Goal: Navigation & Orientation: Find specific page/section

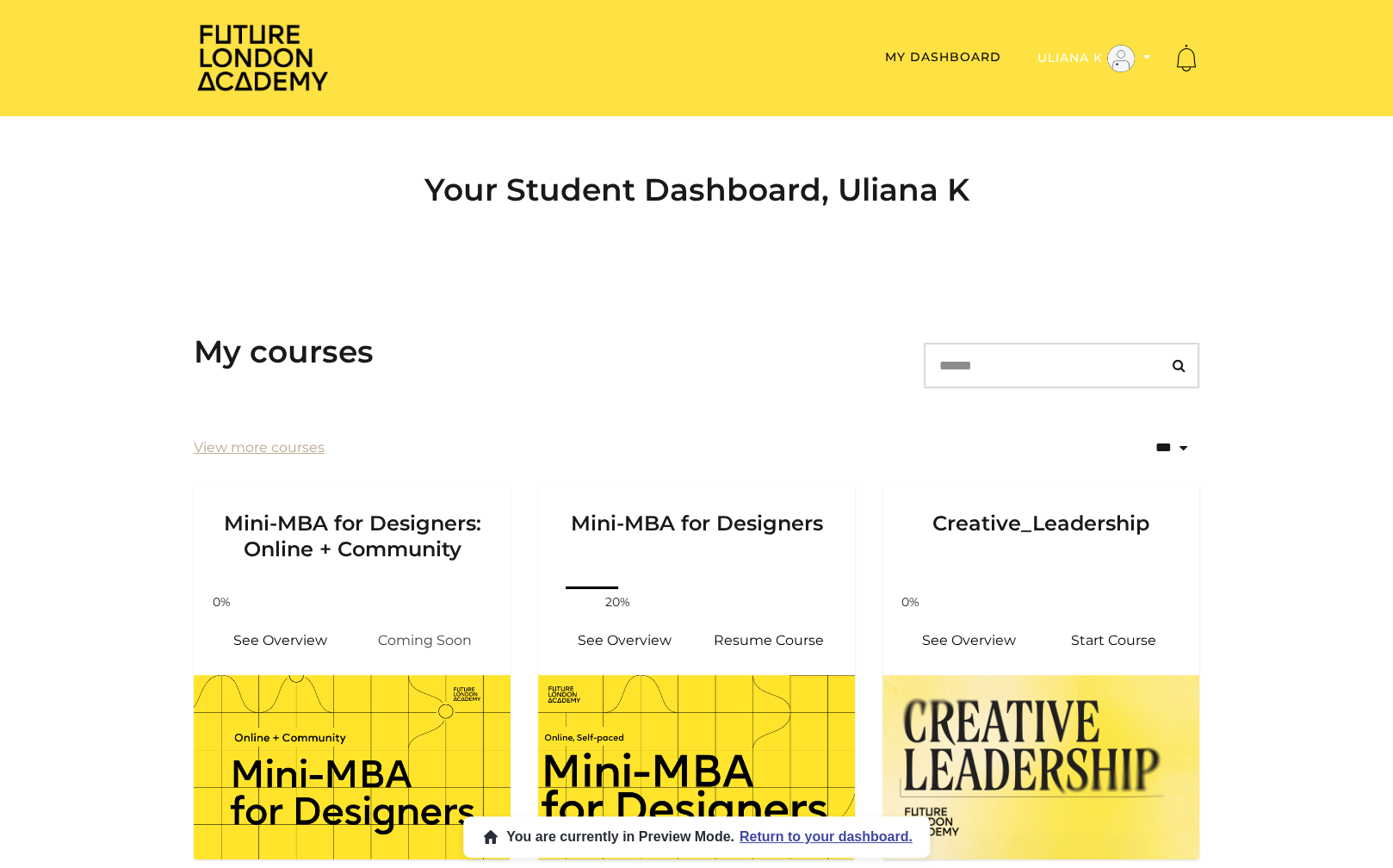
click at [1068, 55] on button "Uliana K" at bounding box center [1093, 58] width 124 height 30
click at [1042, 83] on link "Admin" at bounding box center [1092, 86] width 151 height 27
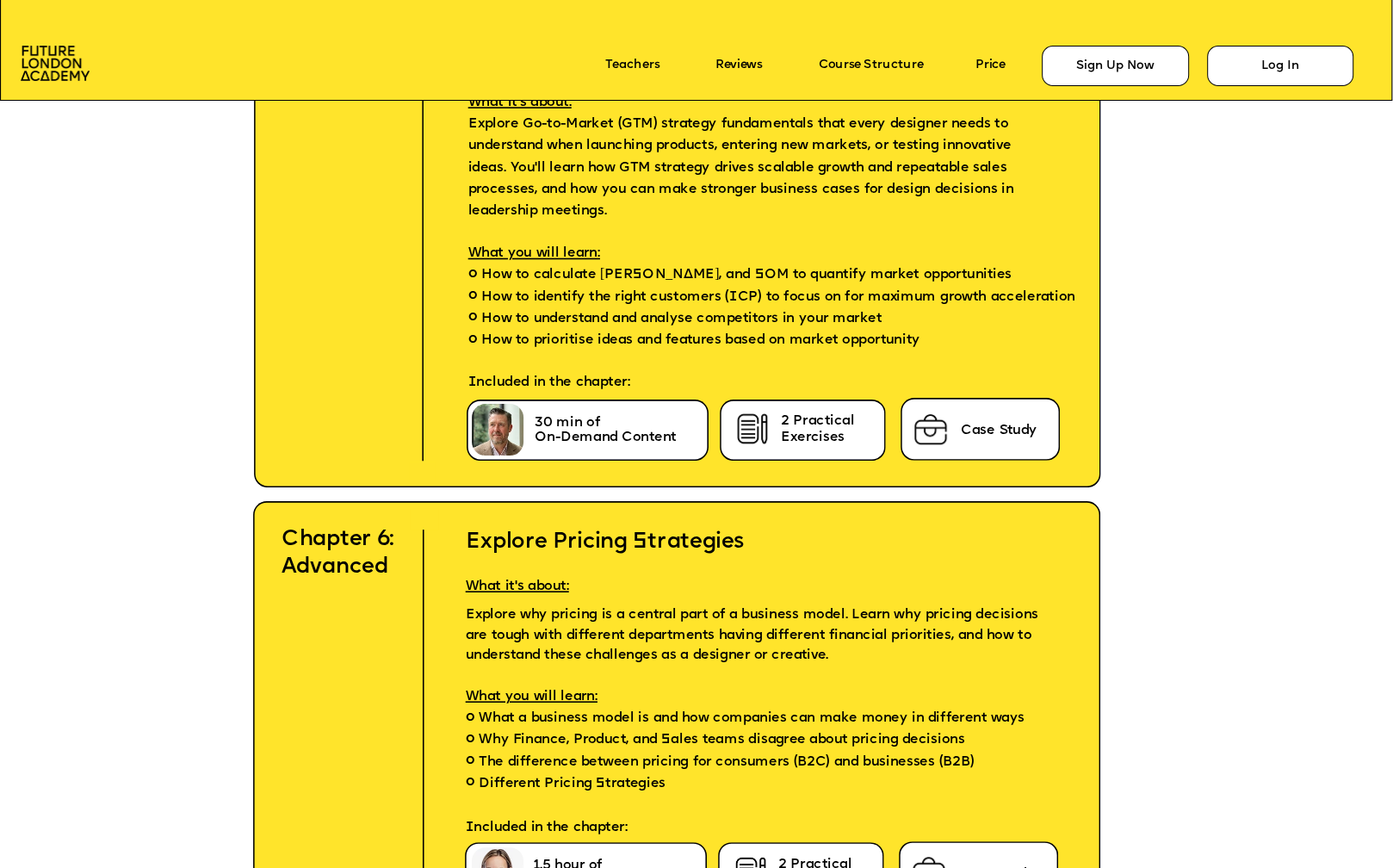
scroll to position [6520, 0]
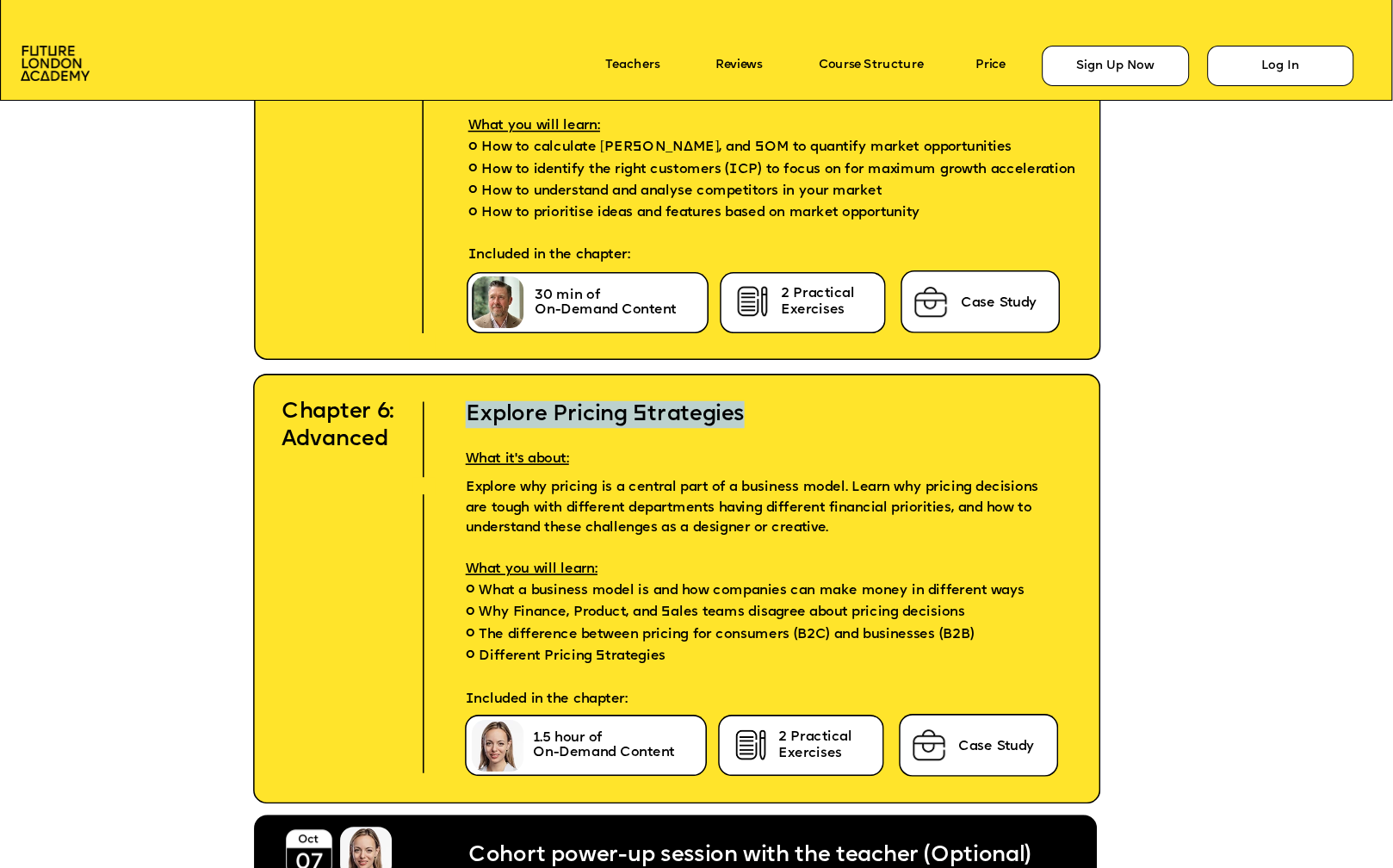
drag, startPoint x: 751, startPoint y: 416, endPoint x: 468, endPoint y: 403, distance: 283.3
click at [468, 403] on h2 "Explore Pricing Strategies" at bounding box center [741, 400] width 608 height 54
copy h2 "Explore Pricing Strategies"
